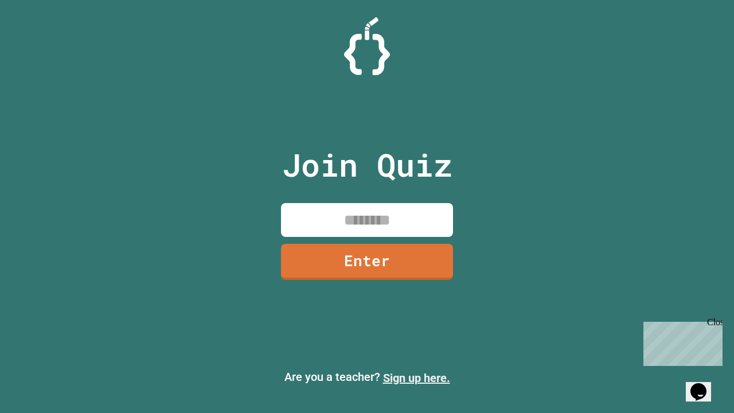
click at [416, 378] on link "Sign up here." at bounding box center [416, 378] width 67 height 14
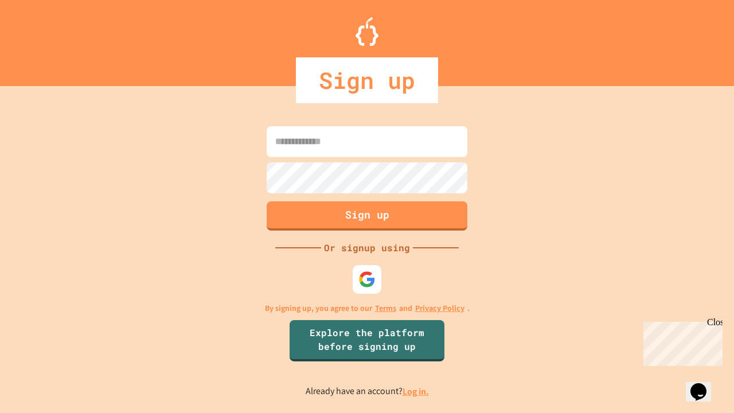
click at [416, 391] on link "Log in." at bounding box center [416, 391] width 26 height 12
